Goal: Task Accomplishment & Management: Manage account settings

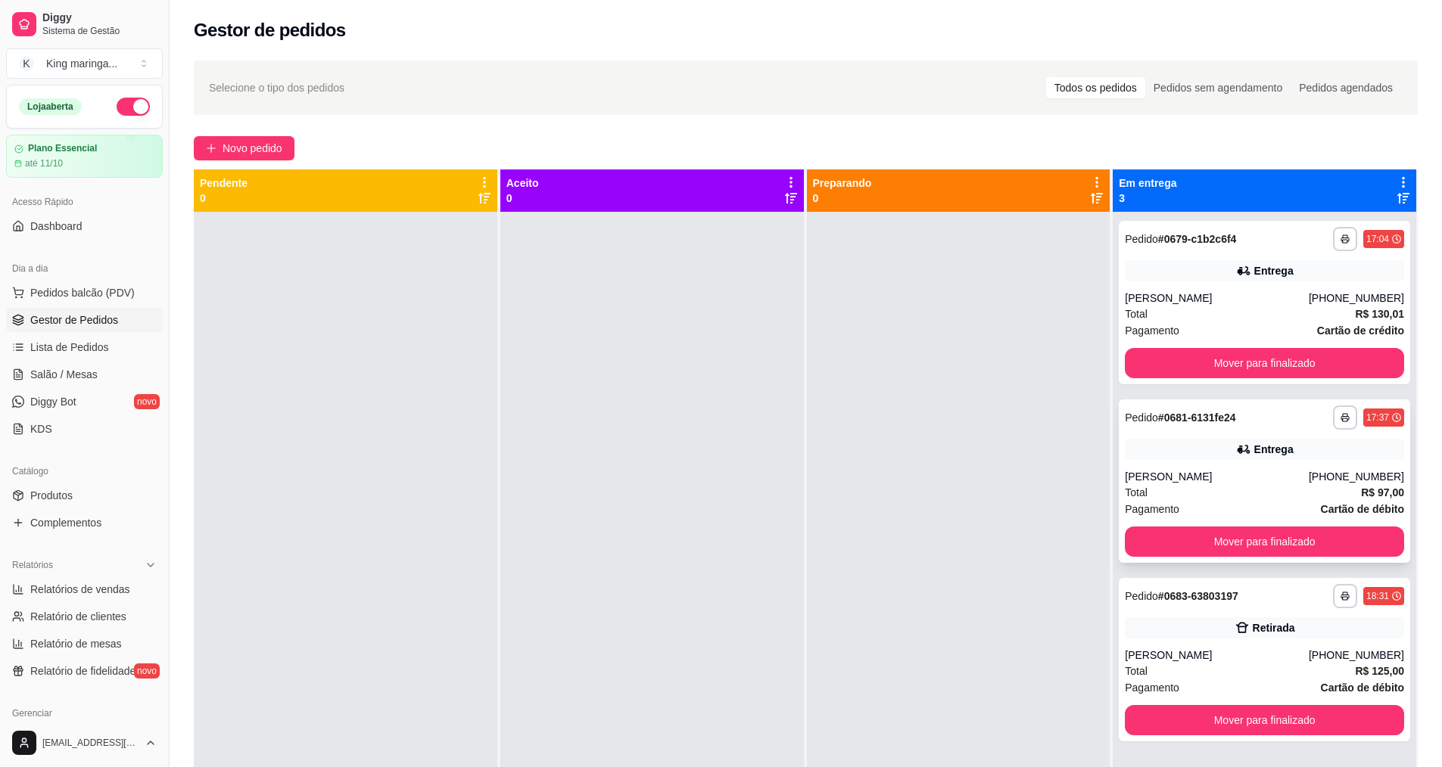
scroll to position [42, 0]
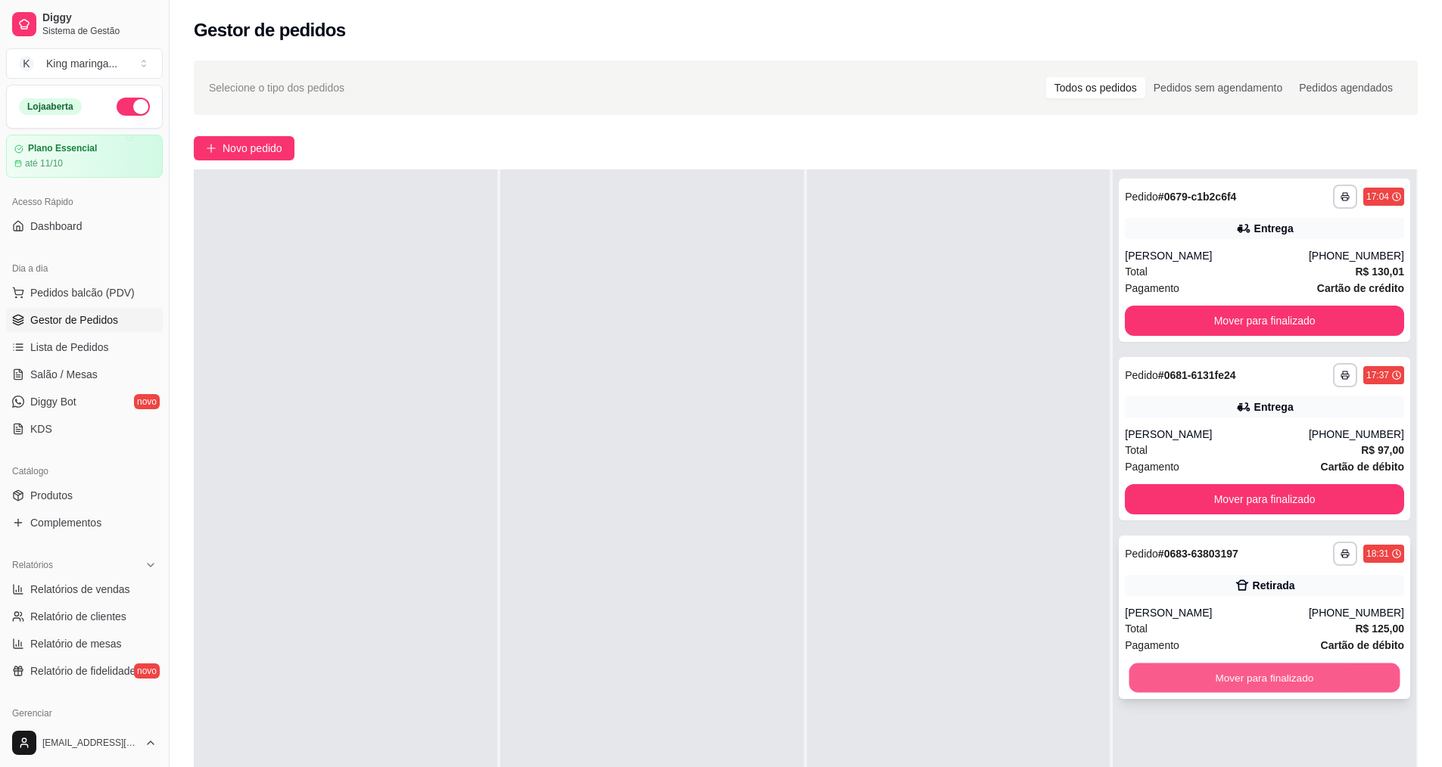
click at [1188, 671] on button "Mover para finalizado" at bounding box center [1264, 679] width 271 height 30
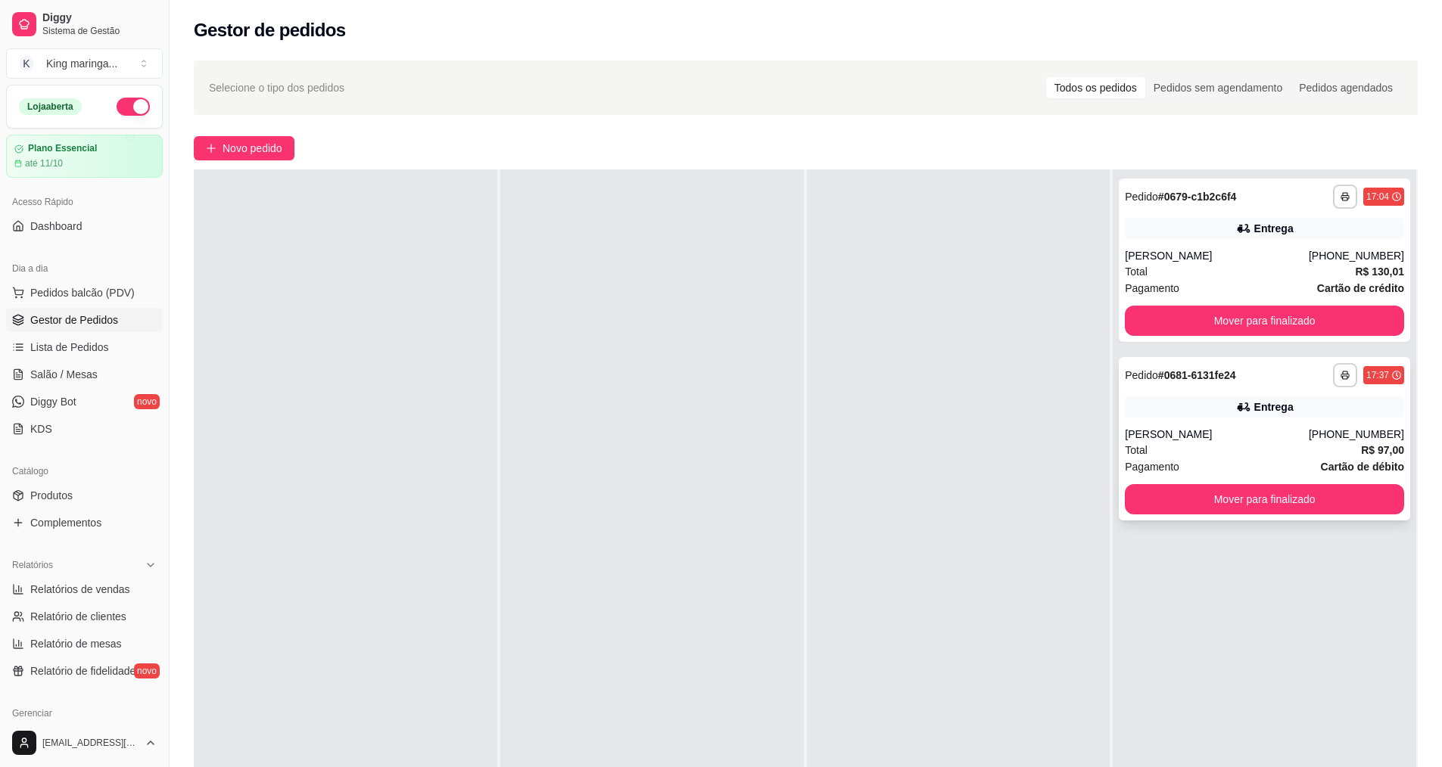
click at [1225, 507] on button "Mover para finalizado" at bounding box center [1264, 499] width 279 height 30
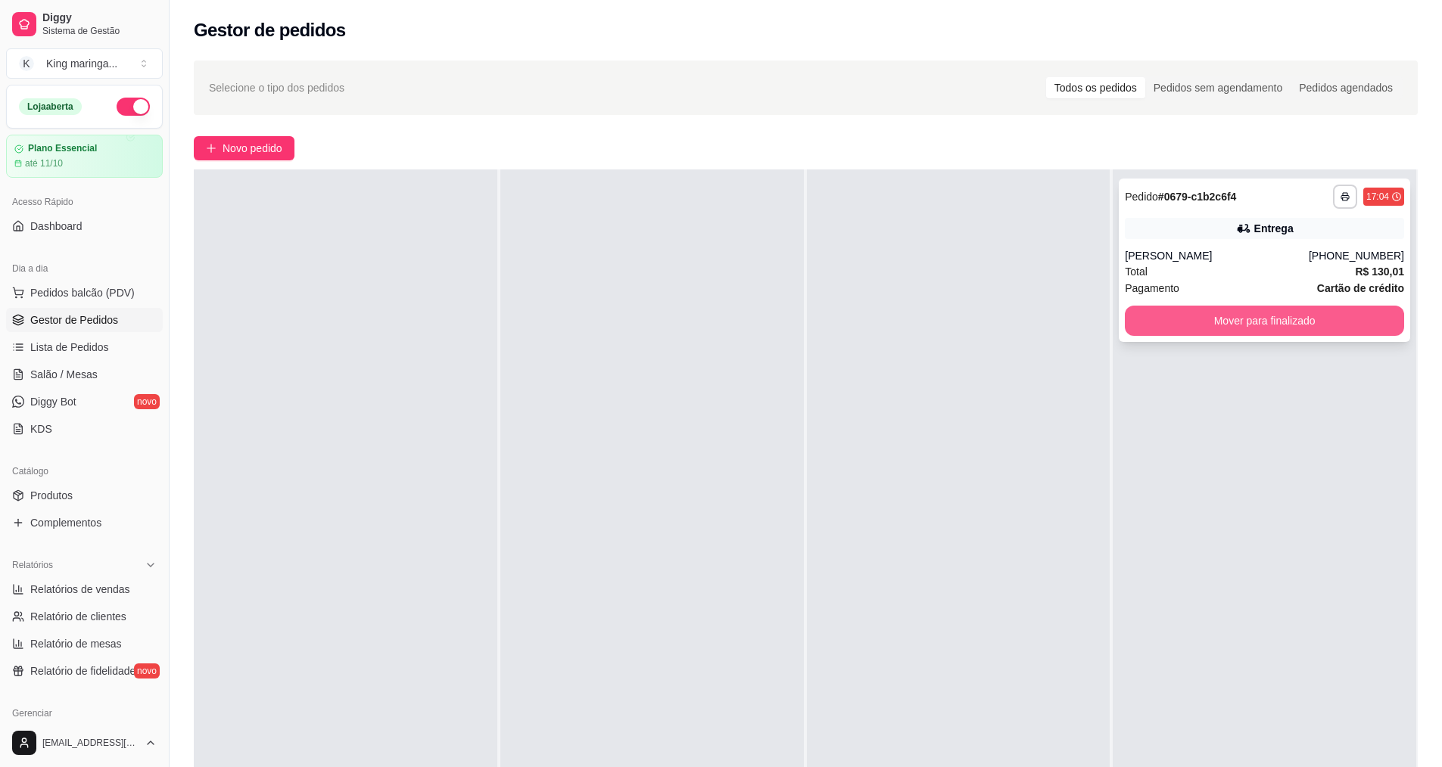
click at [1223, 328] on button "Mover para finalizado" at bounding box center [1264, 321] width 279 height 30
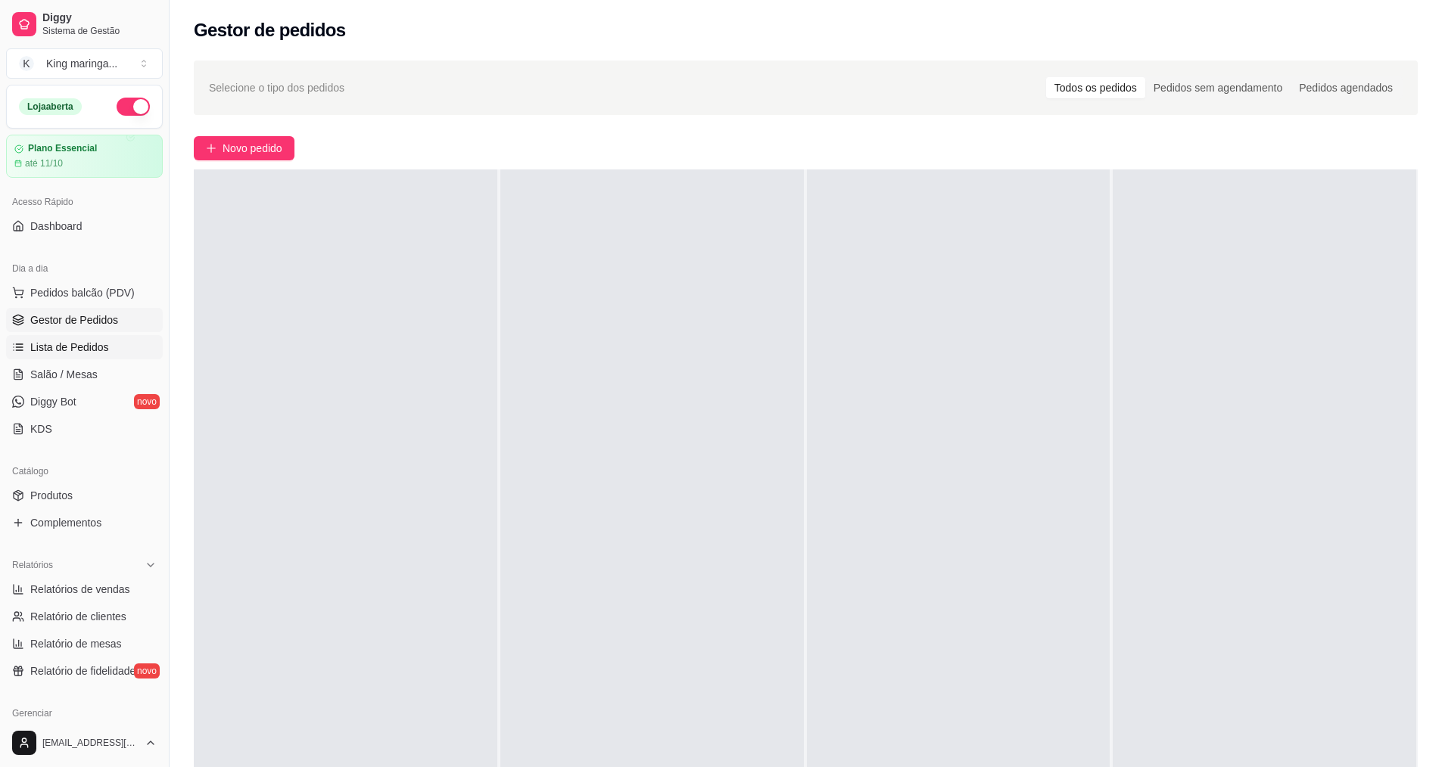
click at [123, 341] on link "Lista de Pedidos" at bounding box center [84, 347] width 157 height 24
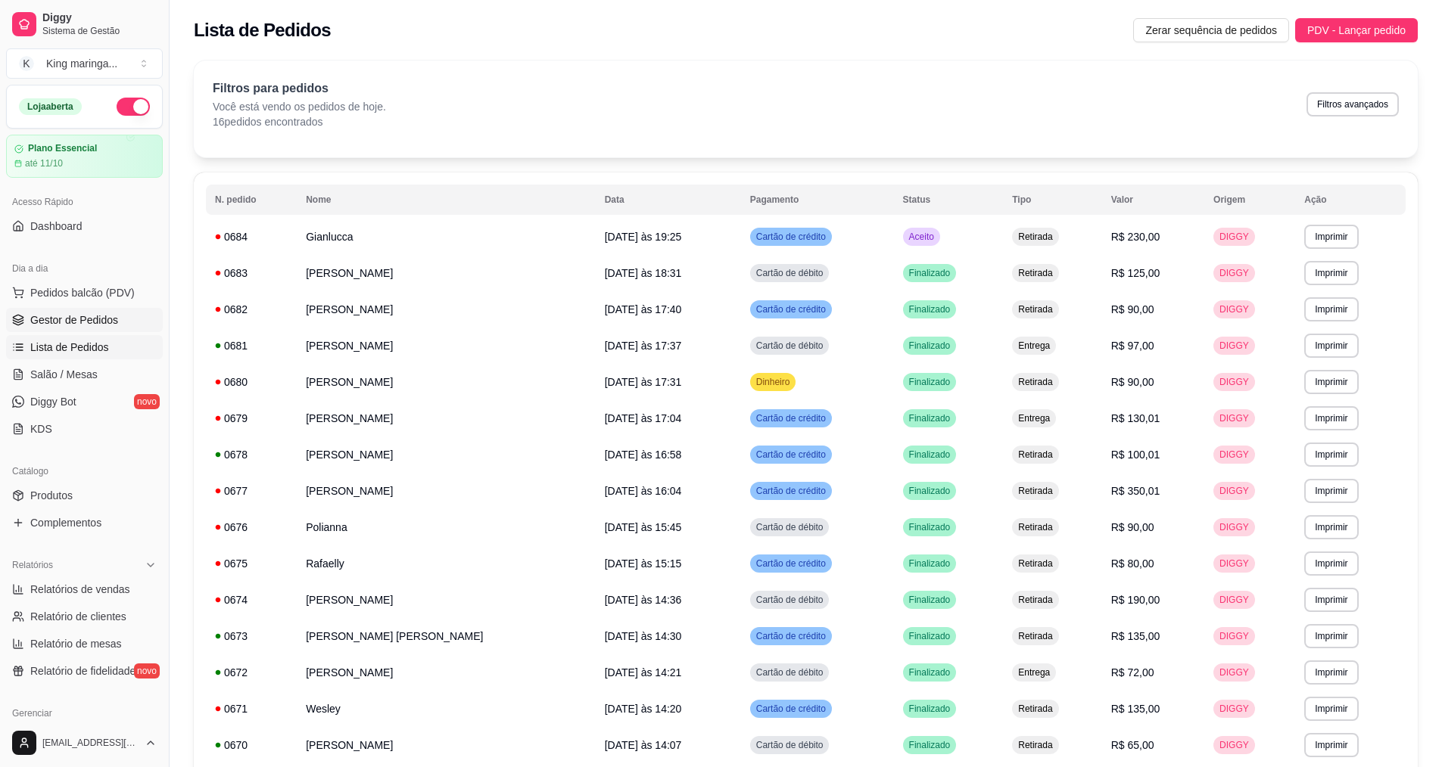
click at [82, 326] on span "Gestor de Pedidos" at bounding box center [74, 320] width 88 height 15
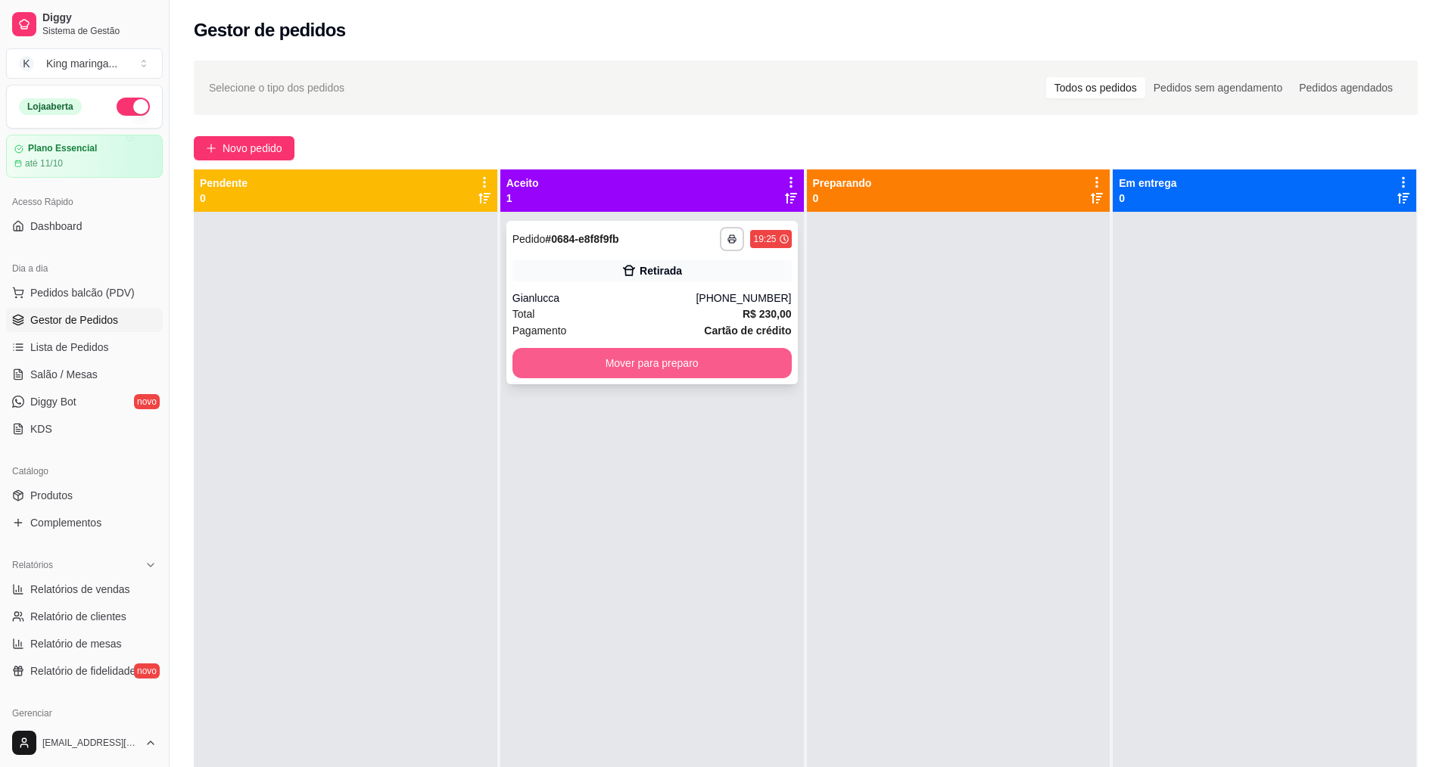
click at [551, 359] on button "Mover para preparo" at bounding box center [651, 363] width 279 height 30
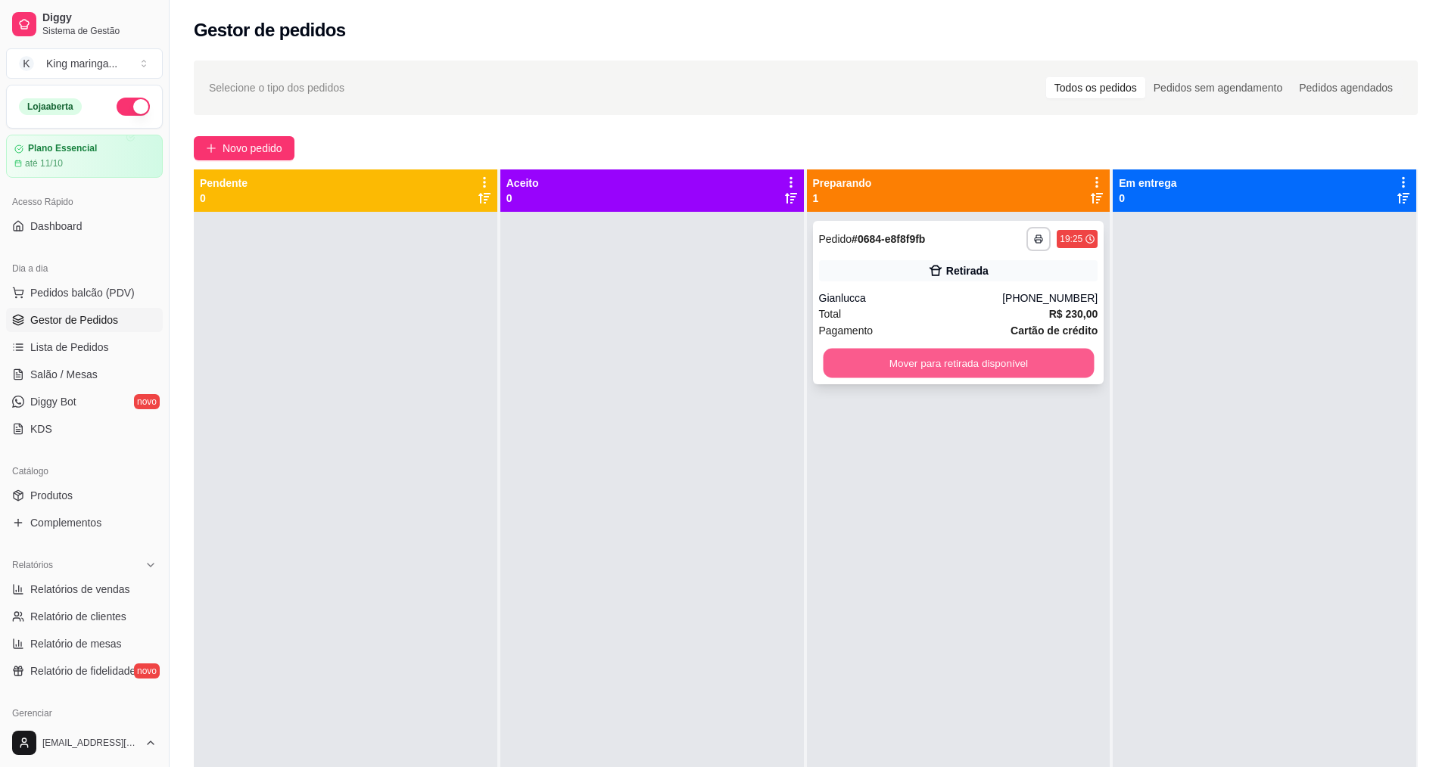
click at [851, 369] on button "Mover para retirada disponível" at bounding box center [958, 364] width 271 height 30
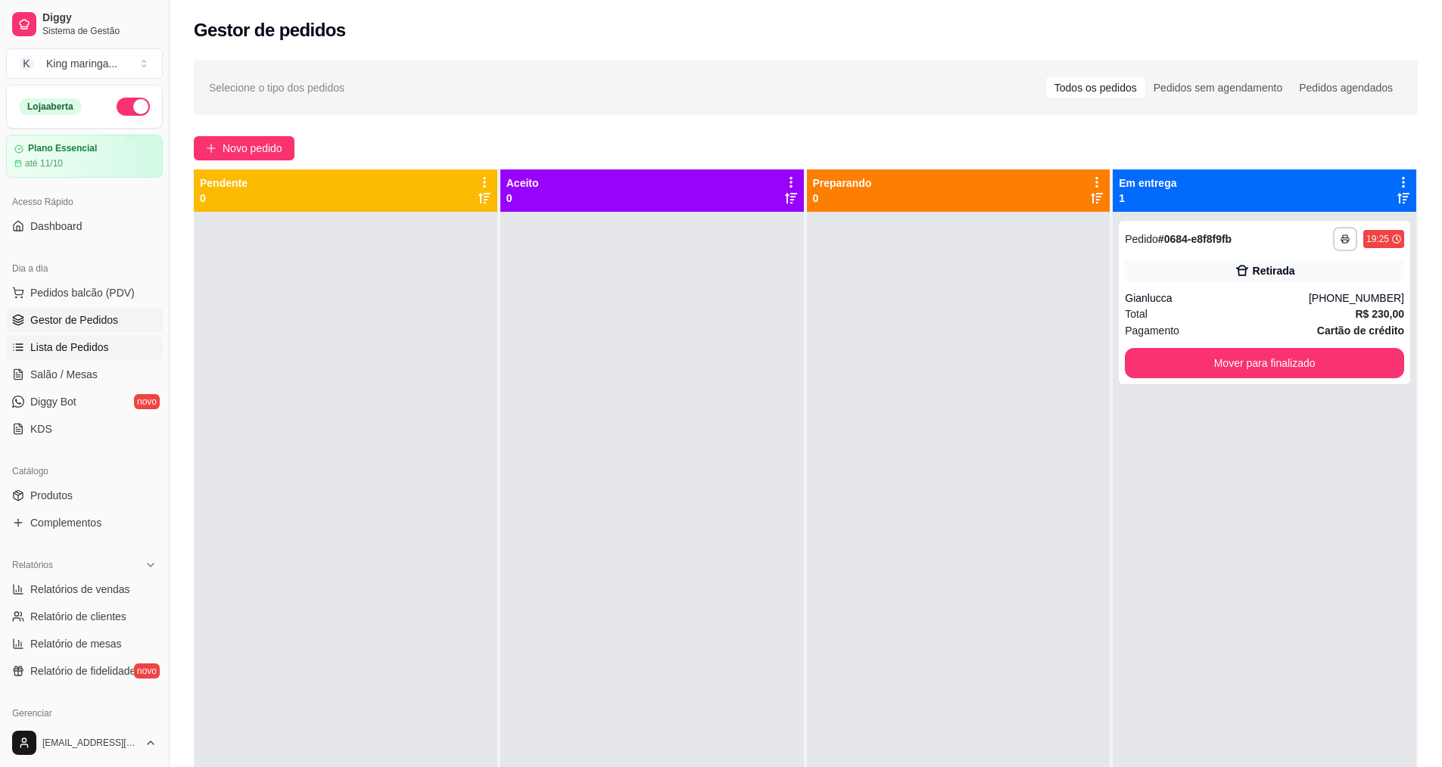
click at [97, 353] on span "Lista de Pedidos" at bounding box center [69, 347] width 79 height 15
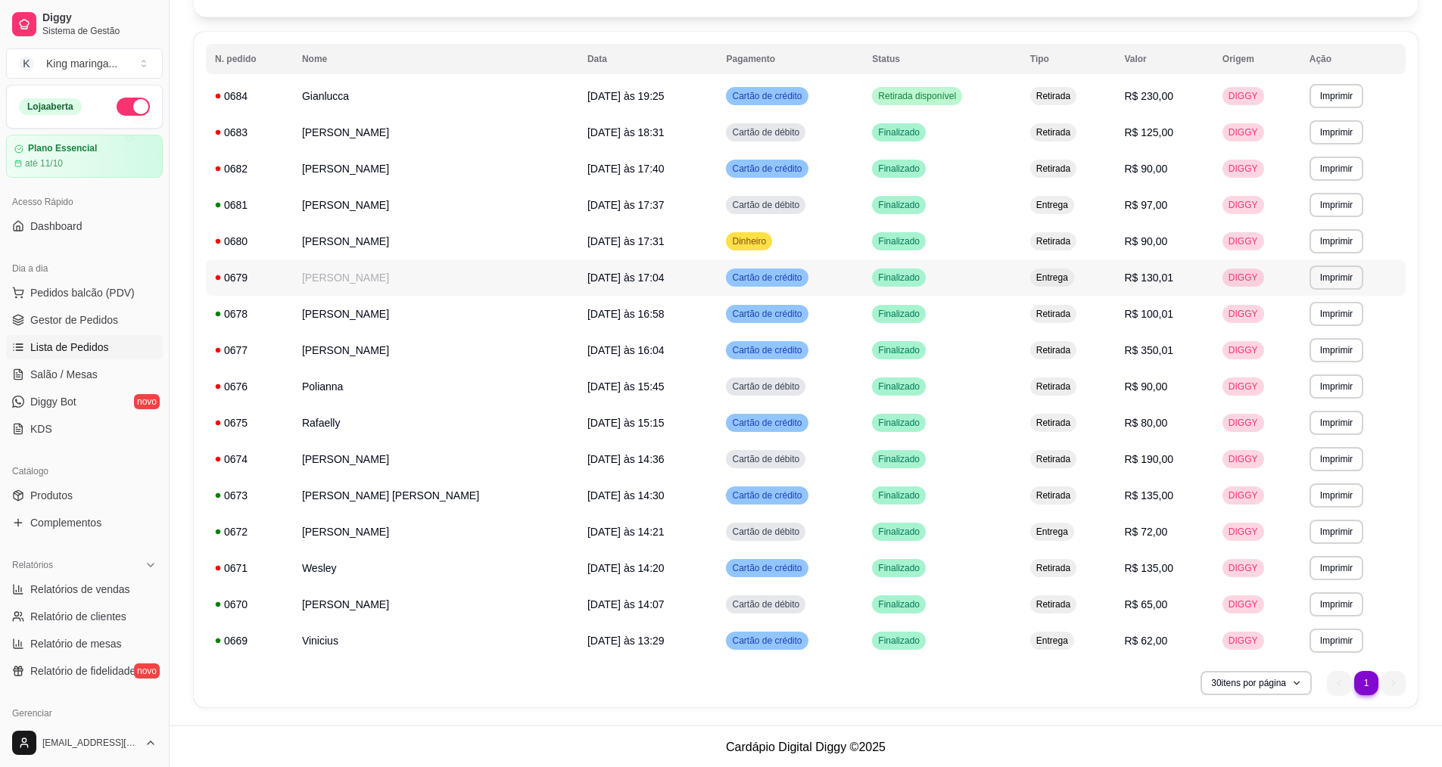
scroll to position [142, 0]
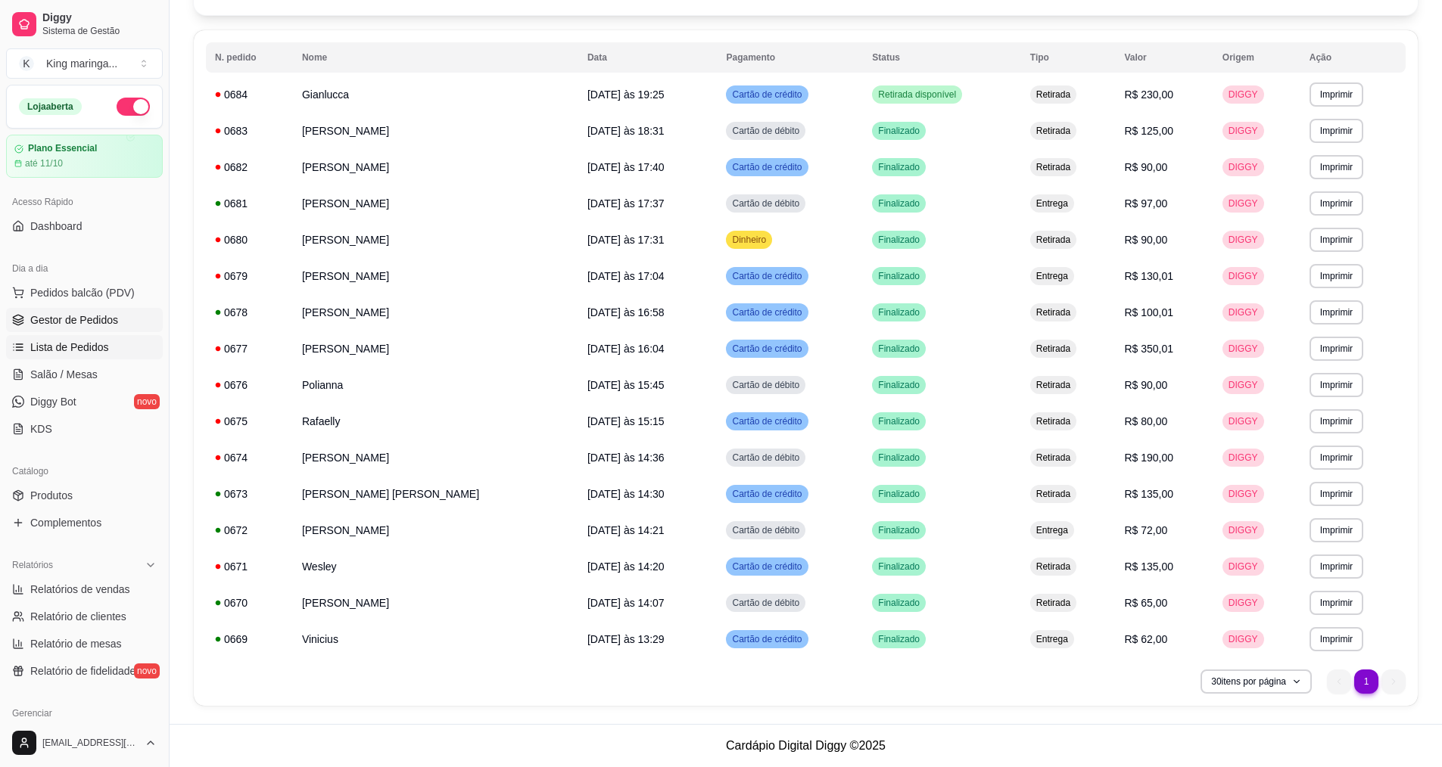
click at [69, 326] on span "Gestor de Pedidos" at bounding box center [74, 320] width 88 height 15
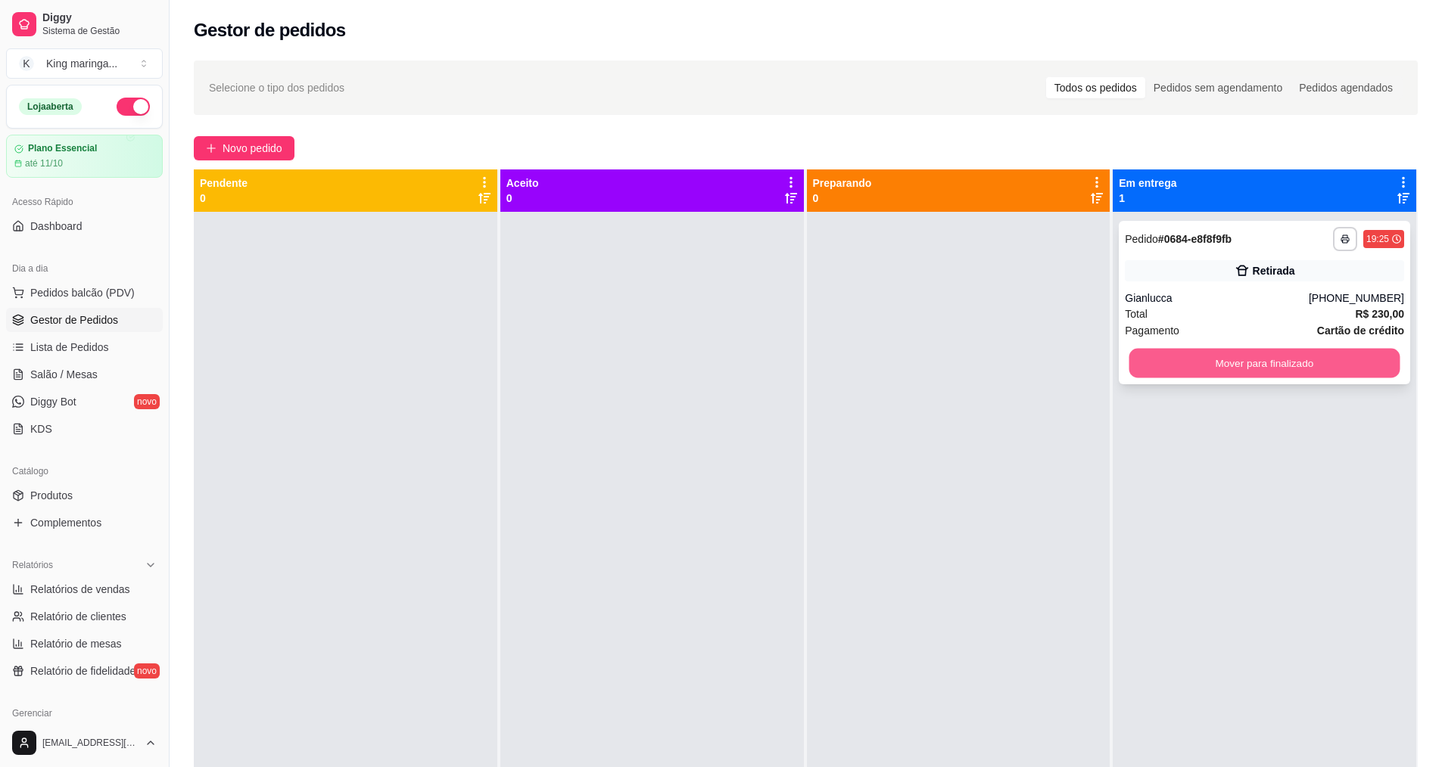
click at [1234, 370] on button "Mover para finalizado" at bounding box center [1264, 364] width 271 height 30
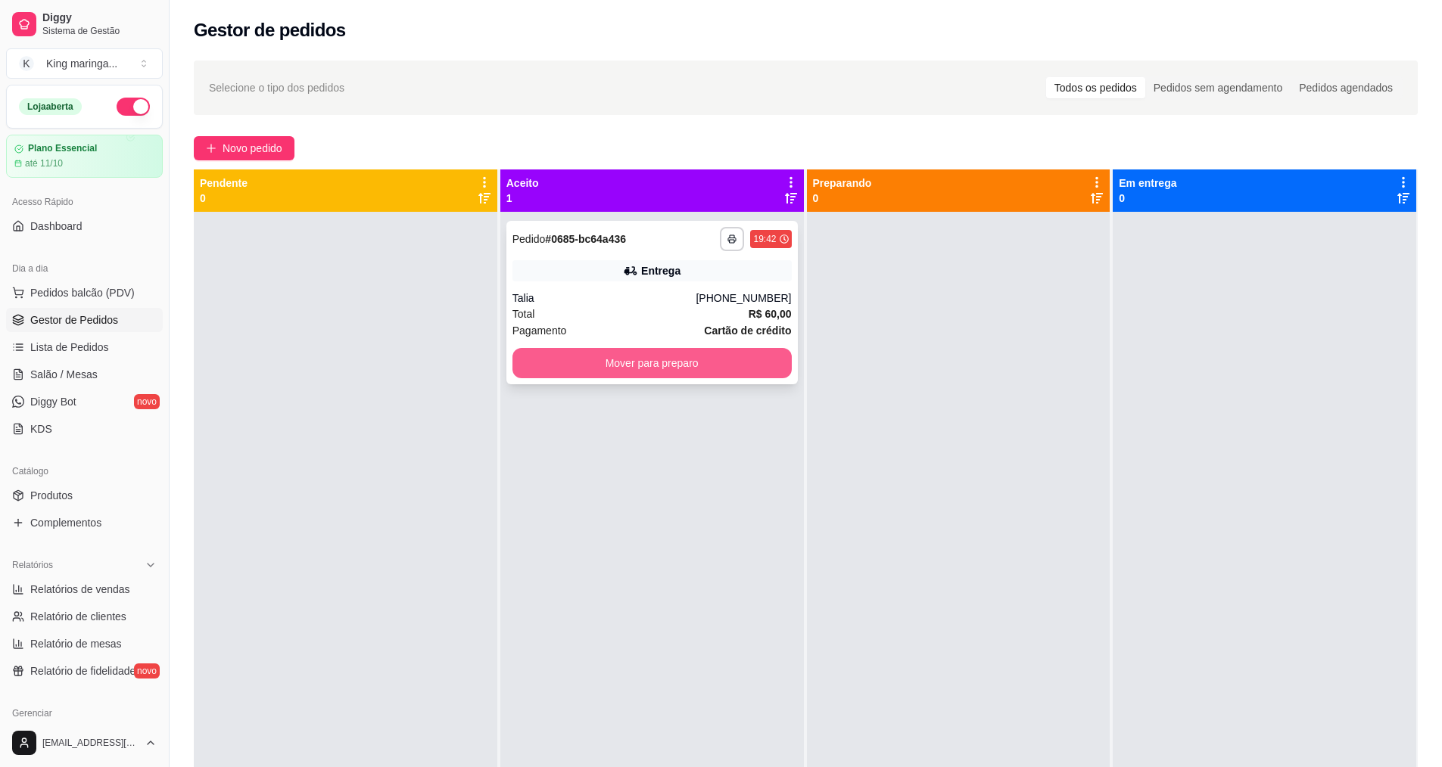
click at [645, 374] on button "Mover para preparo" at bounding box center [651, 363] width 279 height 30
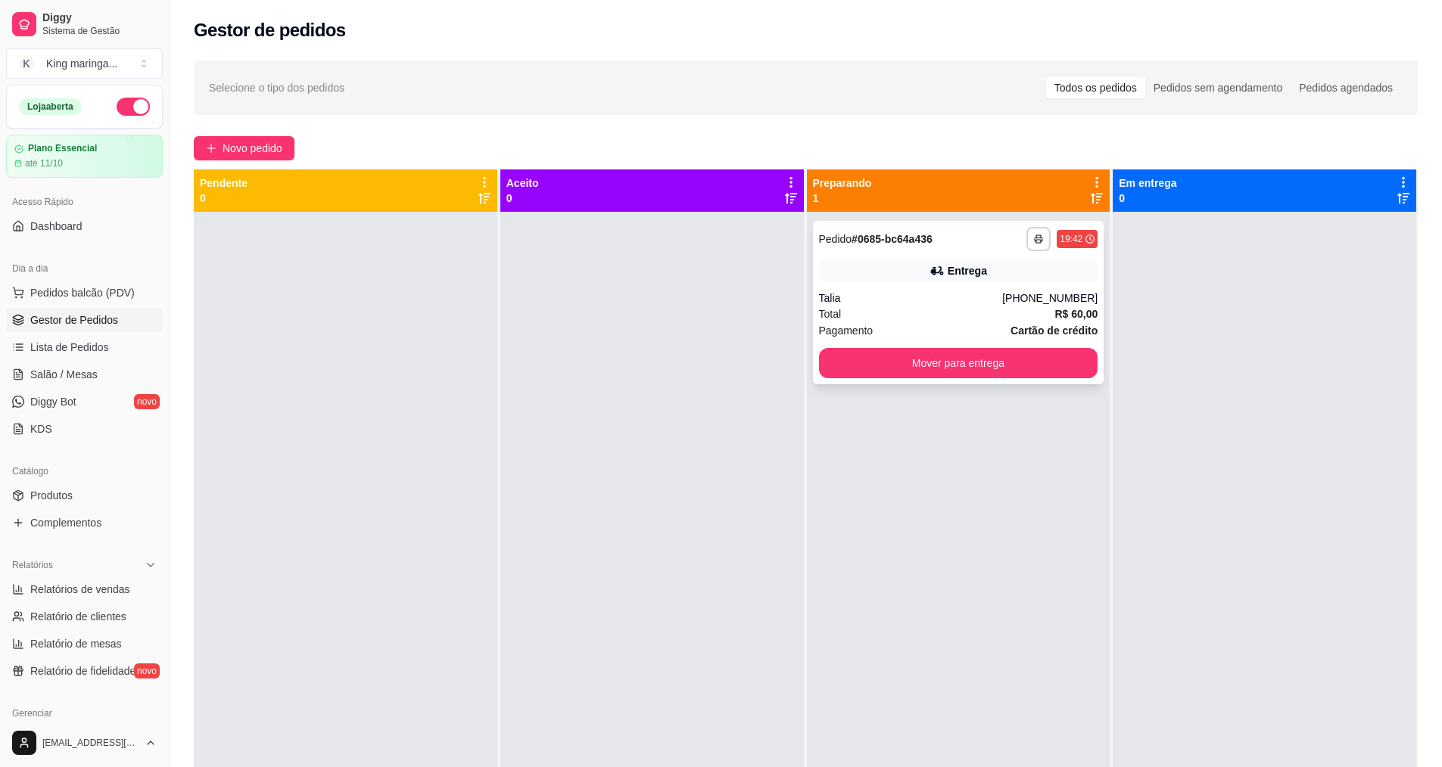
click at [941, 316] on div "Total R$ 60,00" at bounding box center [958, 314] width 279 height 17
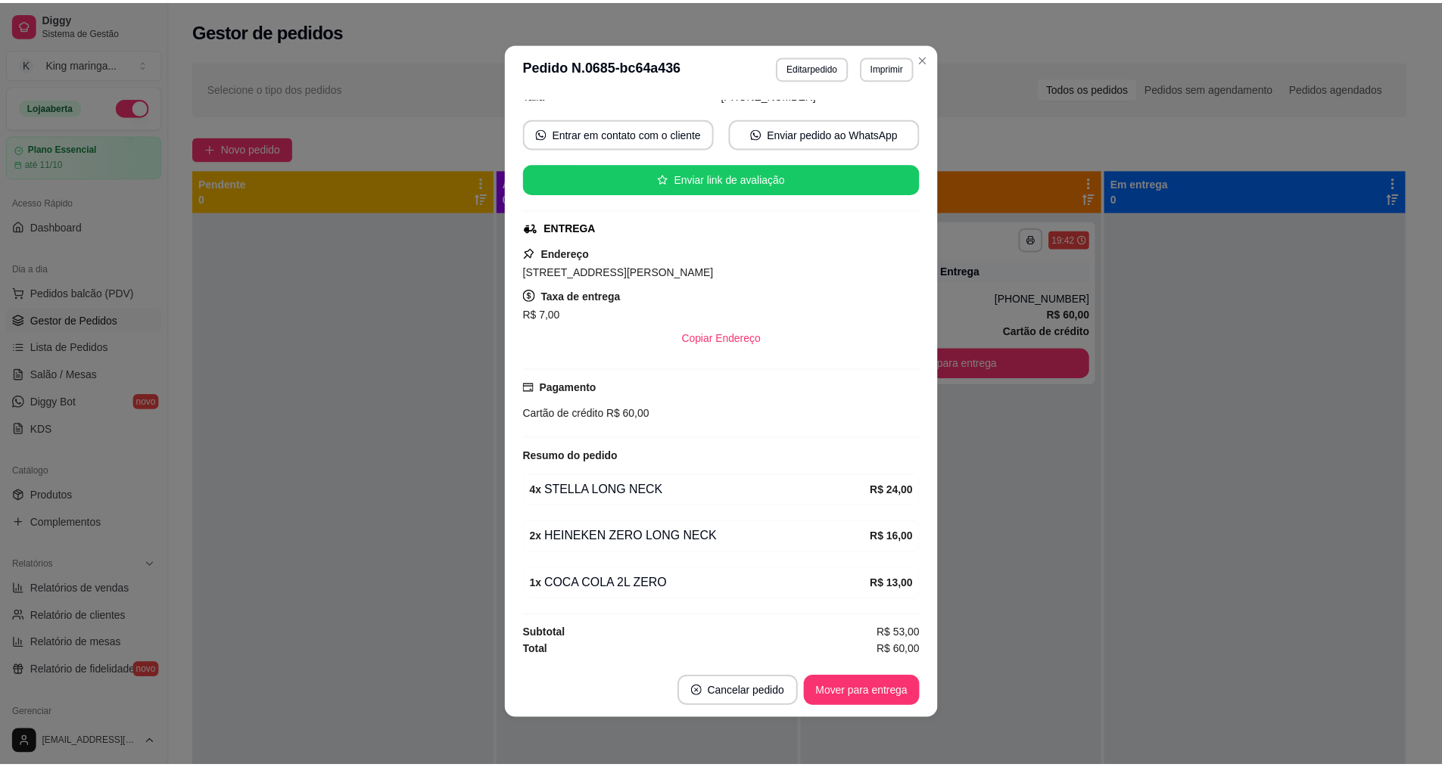
scroll to position [3, 0]
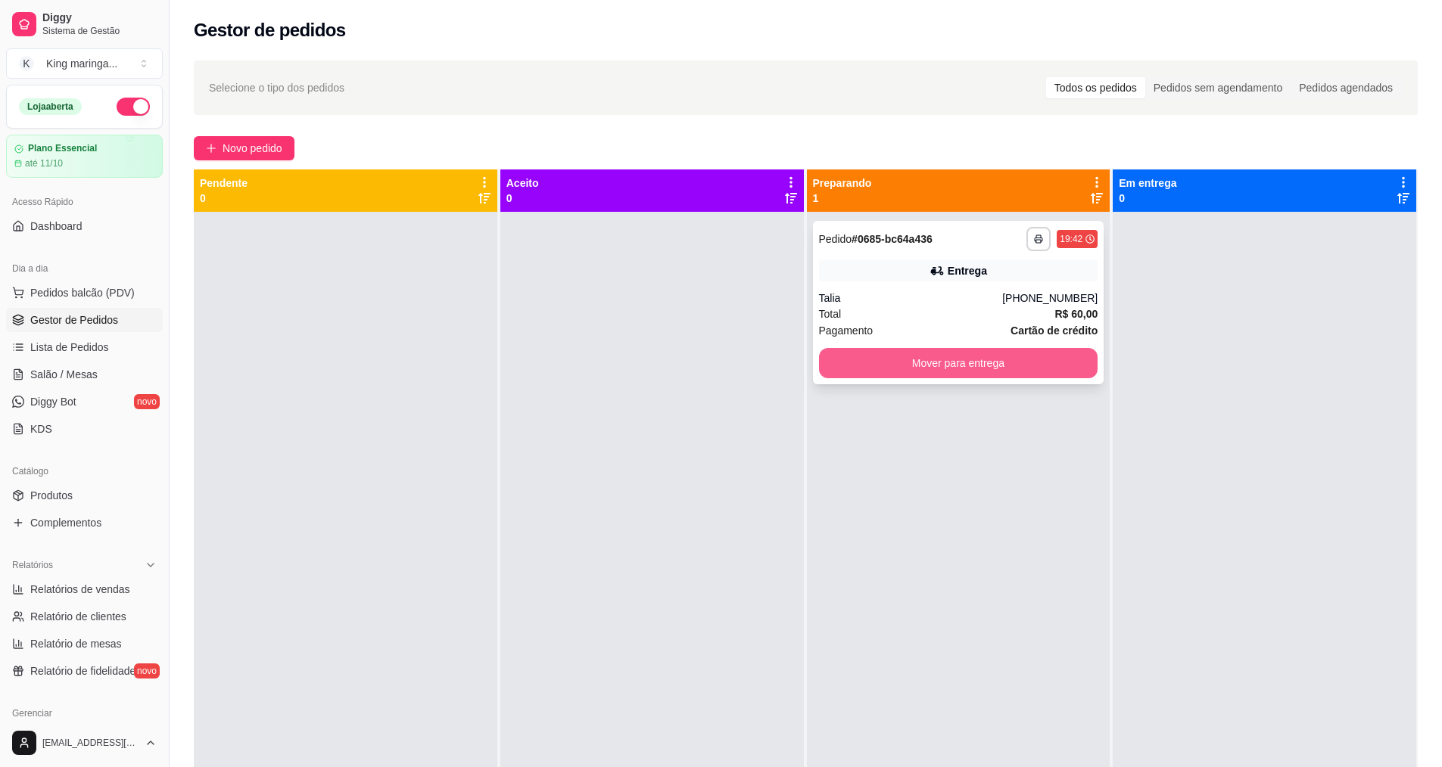
click at [990, 372] on button "Mover para entrega" at bounding box center [958, 363] width 279 height 30
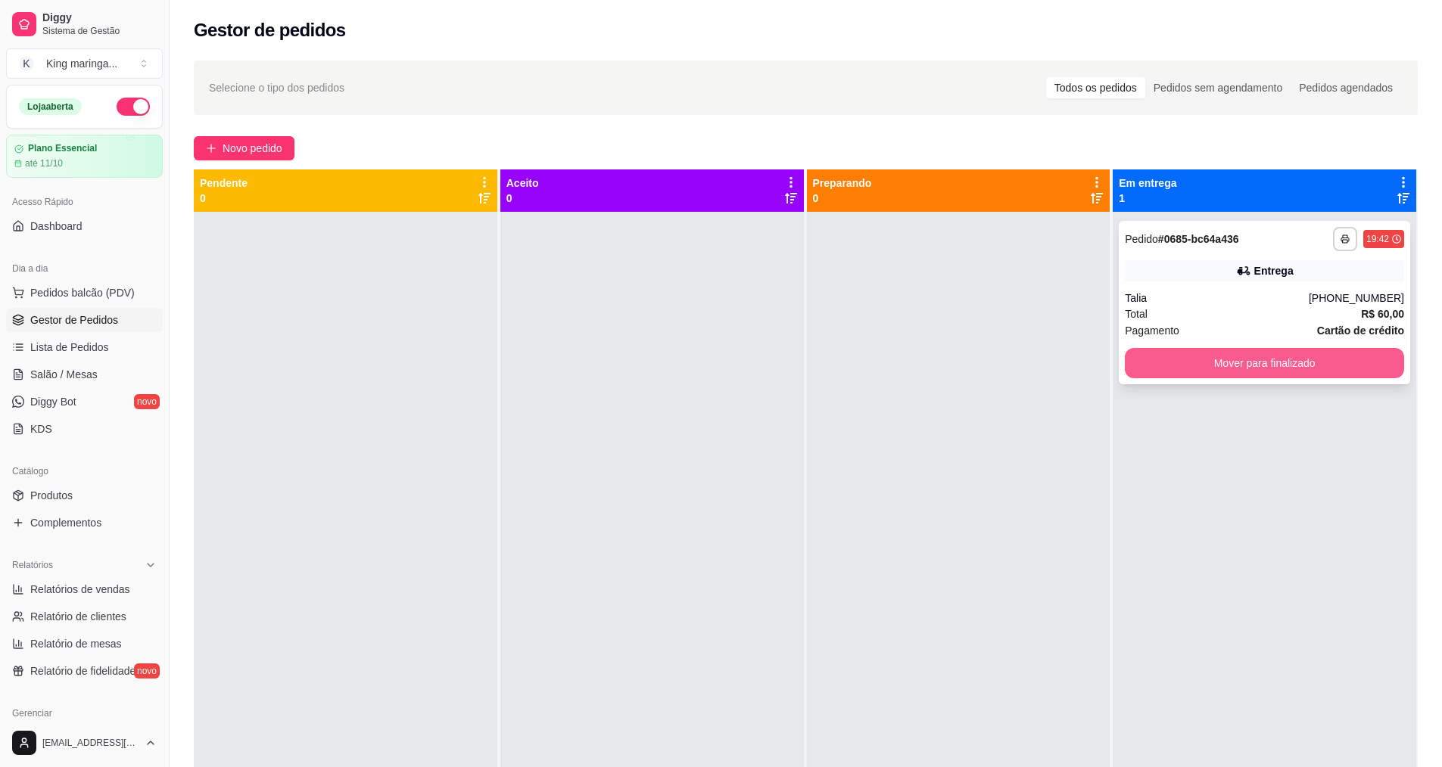
click at [1214, 361] on button "Mover para finalizado" at bounding box center [1264, 363] width 279 height 30
